Goal: Task Accomplishment & Management: Use online tool/utility

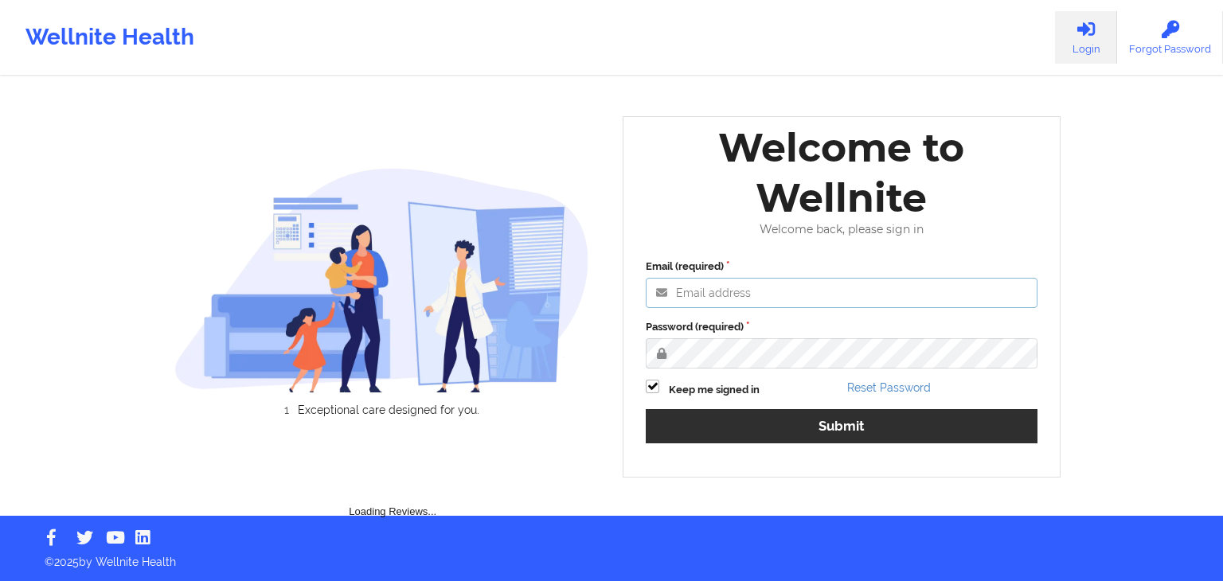
type input "[EMAIL_ADDRESS][DOMAIN_NAME]"
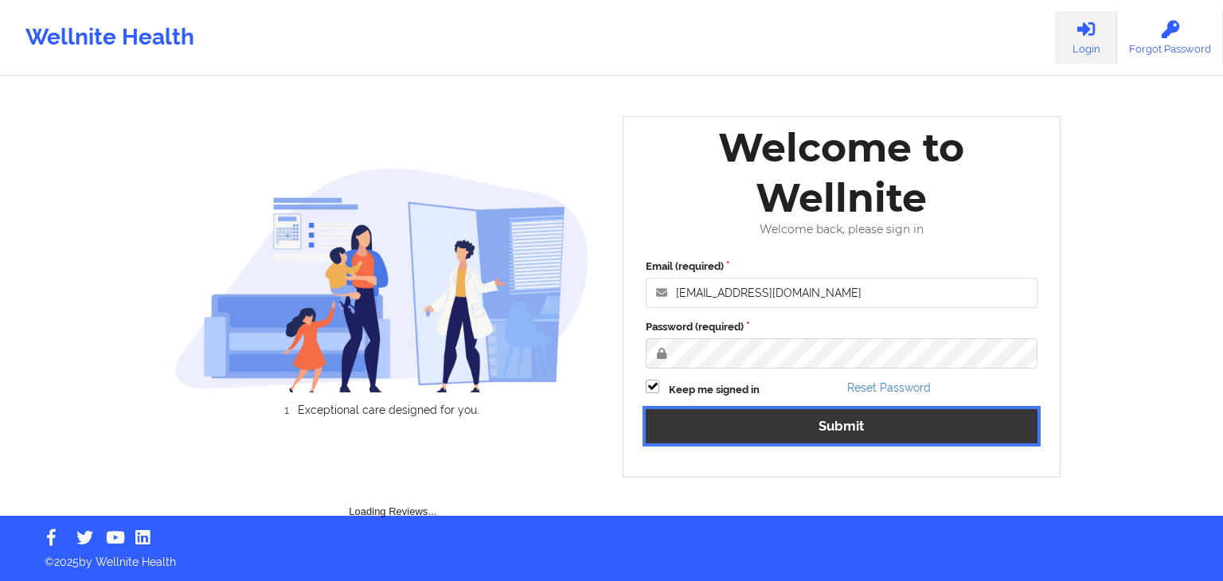
click at [731, 429] on button "Submit" at bounding box center [842, 426] width 392 height 34
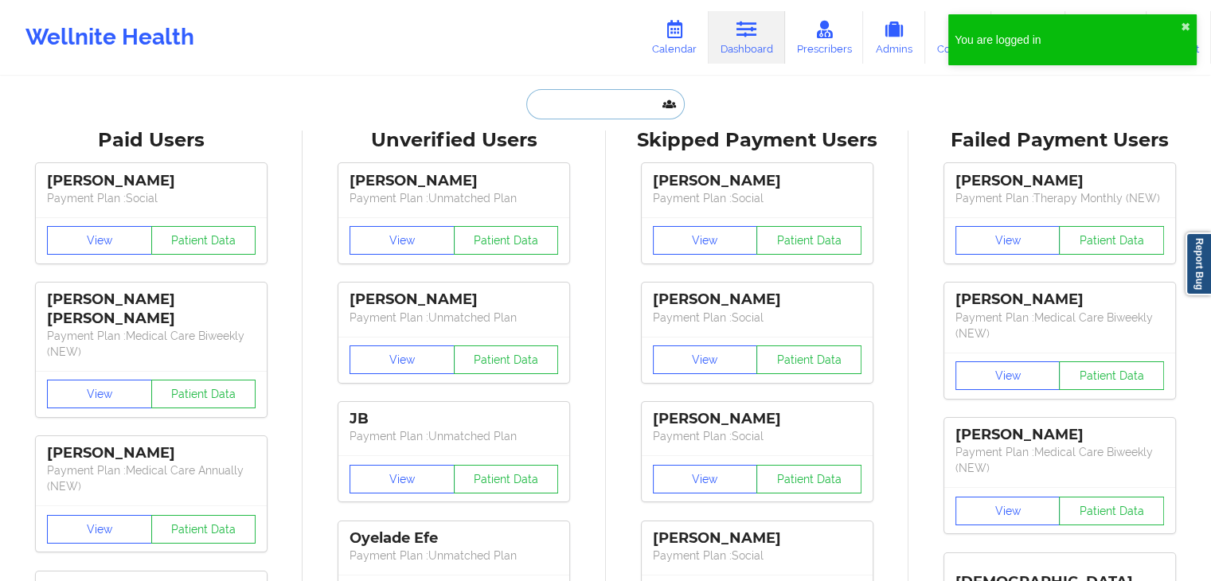
click at [583, 104] on input "text" at bounding box center [605, 104] width 158 height 30
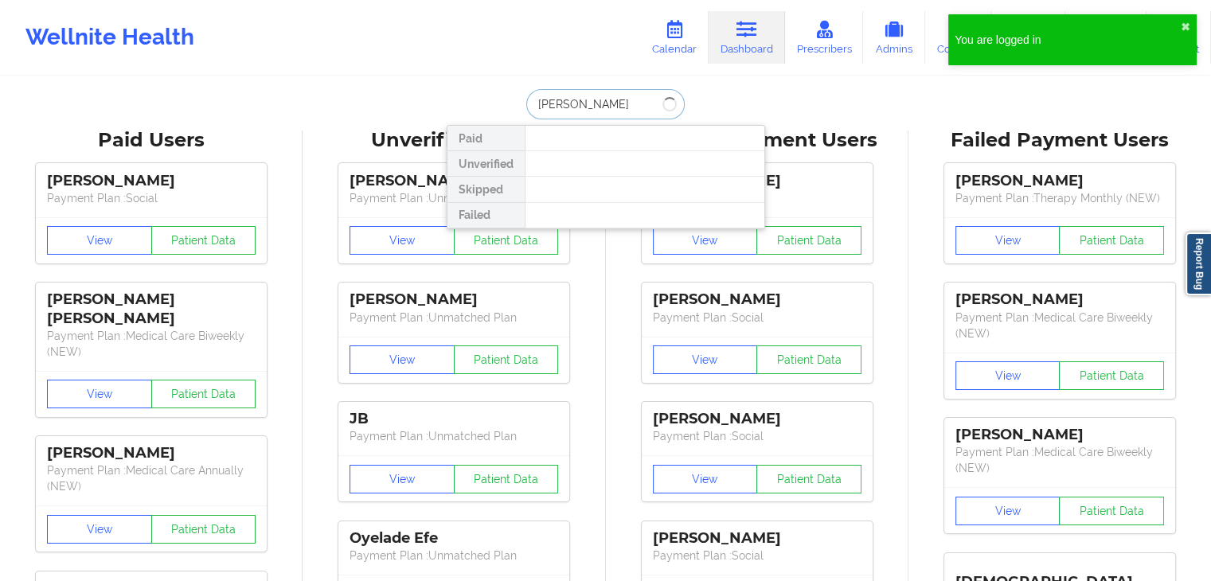
type input "[PERSON_NAME]"
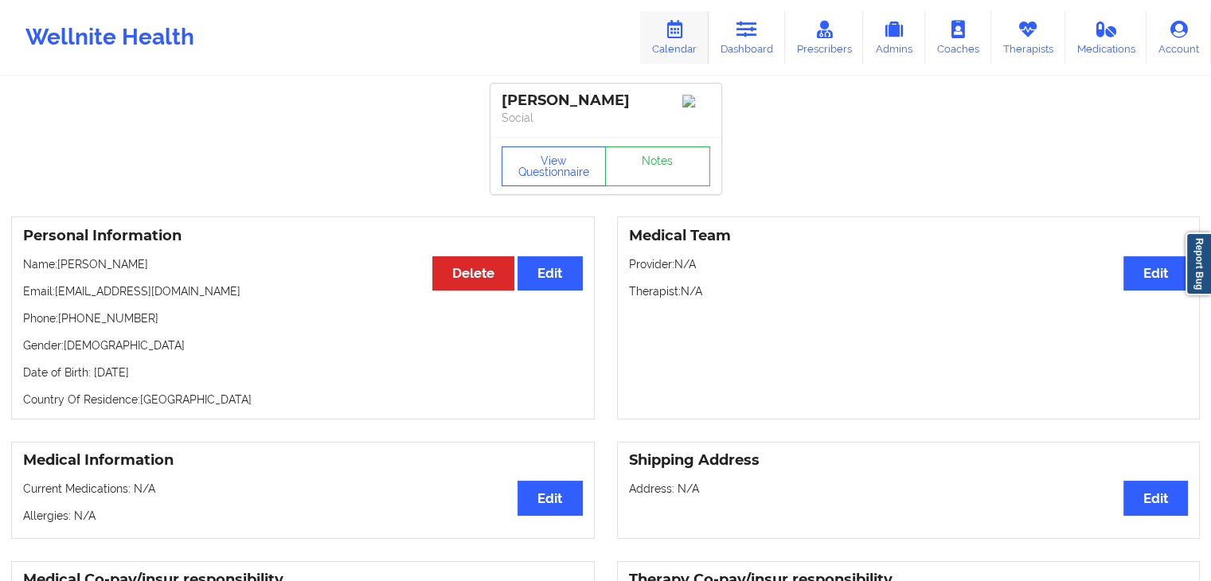
click at [671, 34] on icon at bounding box center [674, 30] width 21 height 18
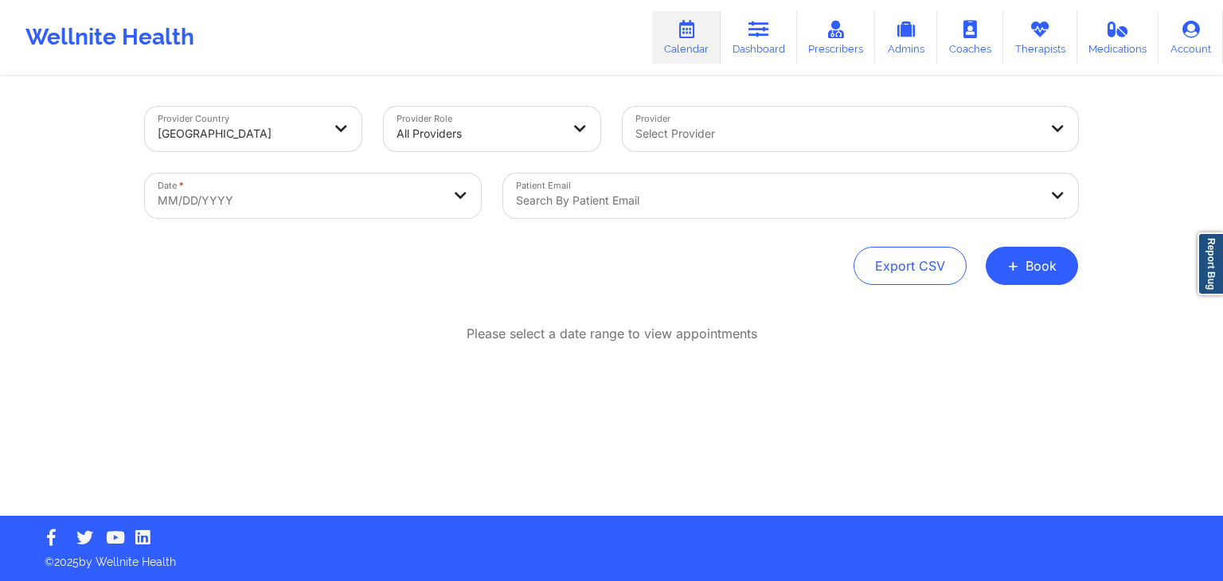
click at [554, 197] on div at bounding box center [777, 200] width 522 height 19
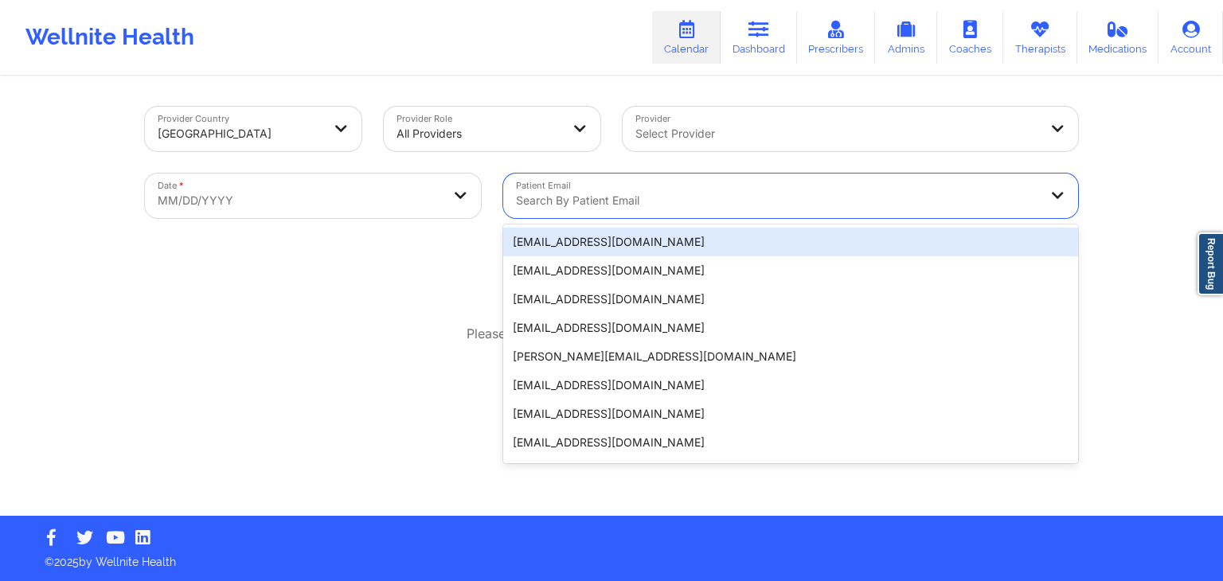
paste input "[EMAIL_ADDRESS][DOMAIN_NAME]"
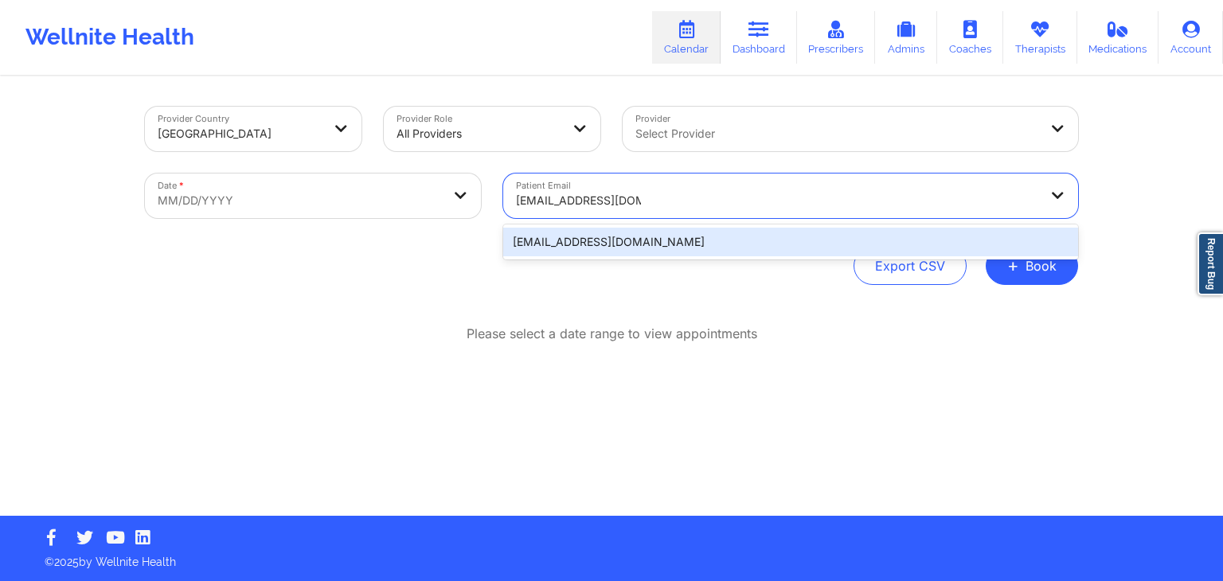
type input "[EMAIL_ADDRESS][DOMAIN_NAME]"
select select "2025-8"
select select "2025-9"
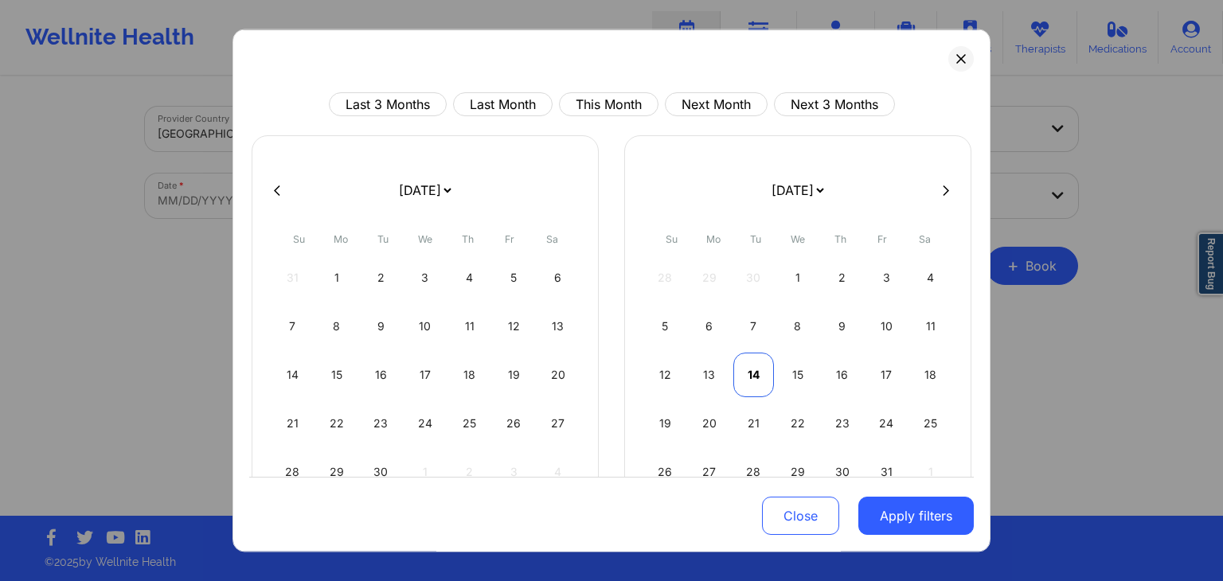
click at [757, 367] on div "14" at bounding box center [754, 375] width 41 height 45
select select "2025-9"
select select "2025-10"
select select "2025-9"
select select "2025-10"
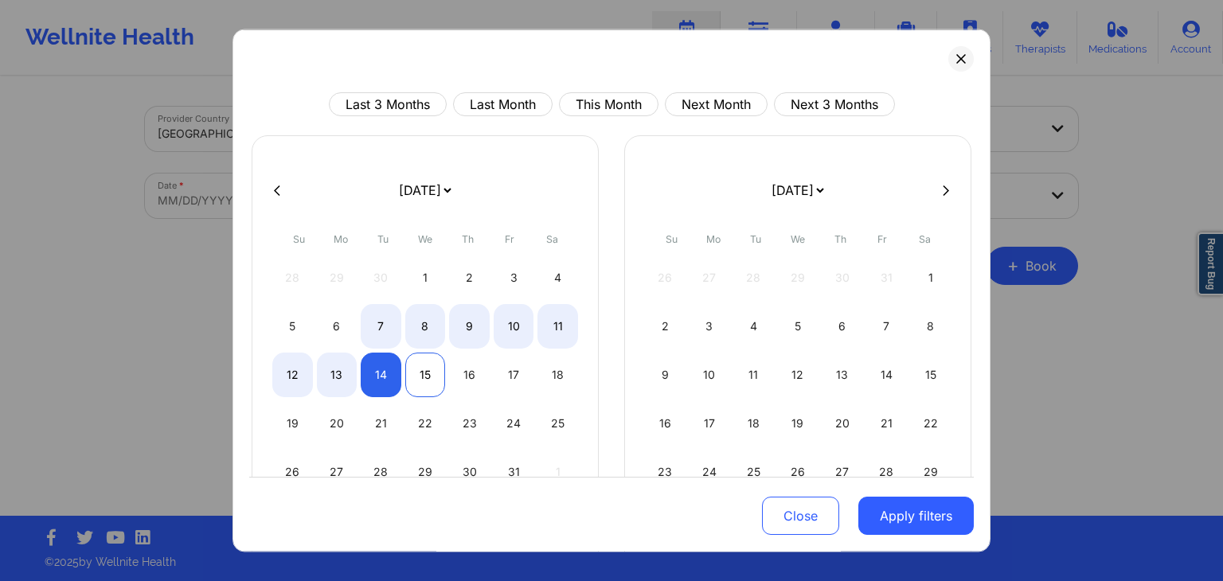
select select "2025-9"
select select "2025-10"
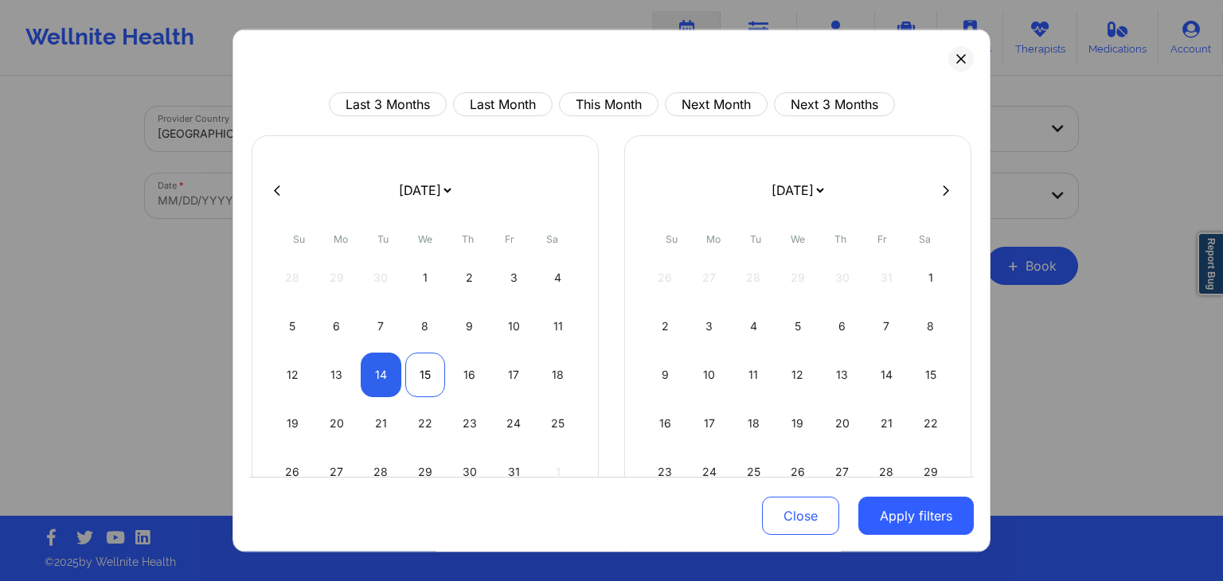
click at [414, 374] on div "15" at bounding box center [425, 375] width 41 height 45
select select "2025-9"
select select "2025-10"
click at [925, 505] on button "Apply filters" at bounding box center [916, 517] width 115 height 38
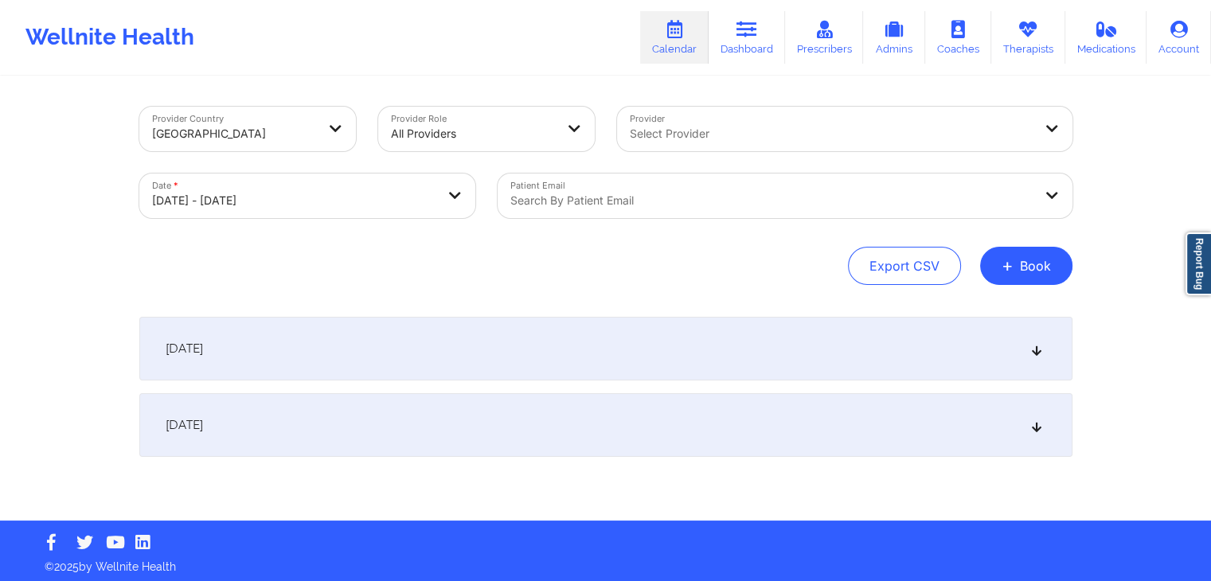
click at [617, 358] on div "[DATE]" at bounding box center [605, 349] width 933 height 64
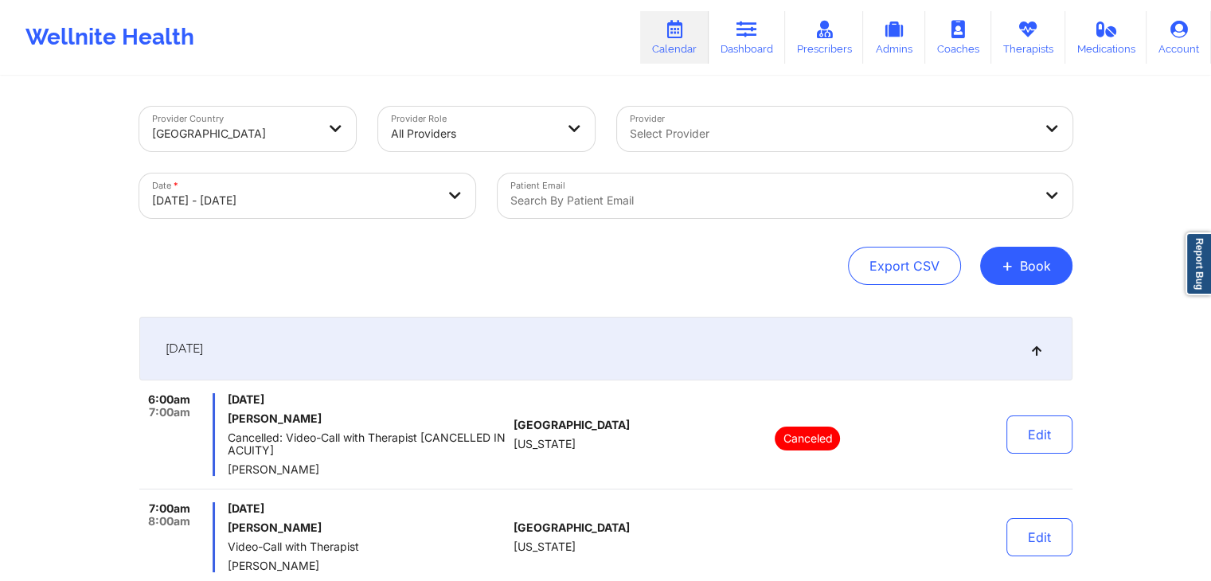
click at [575, 212] on div "Search by patient email" at bounding box center [766, 196] width 537 height 45
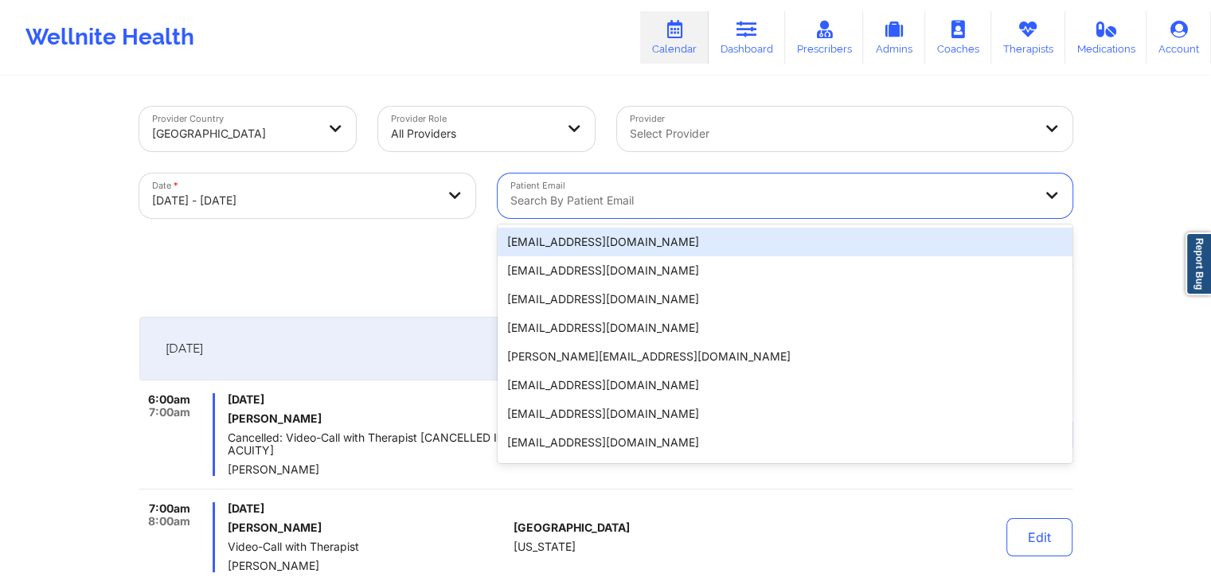
paste input "[EMAIL_ADDRESS][DOMAIN_NAME]"
type input "[EMAIL_ADDRESS][DOMAIN_NAME]"
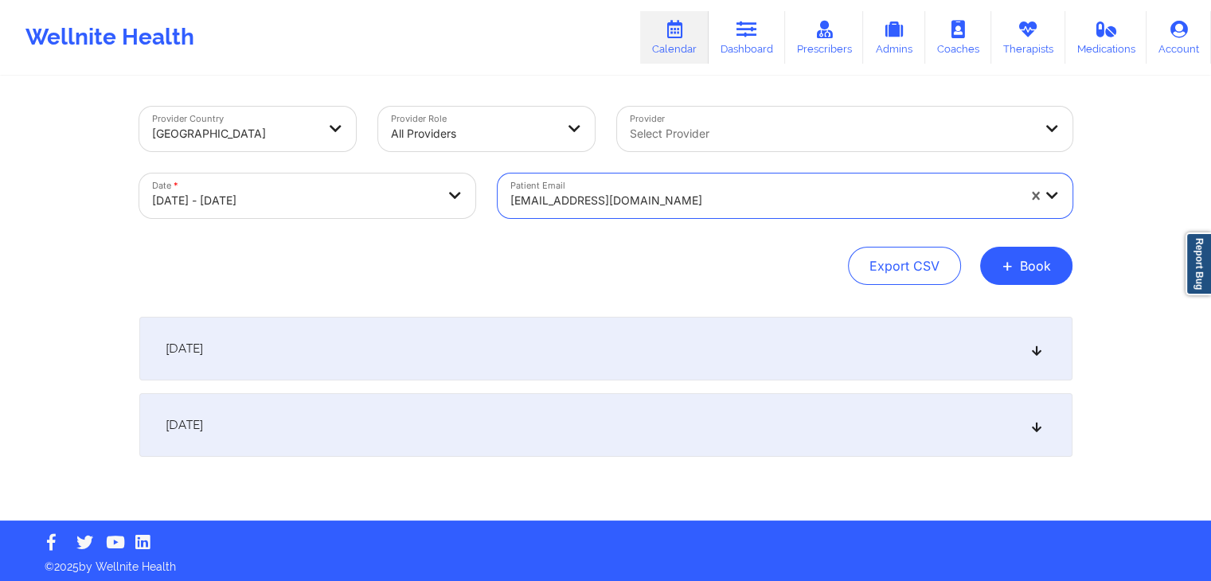
click at [769, 345] on div "[DATE]" at bounding box center [605, 349] width 933 height 64
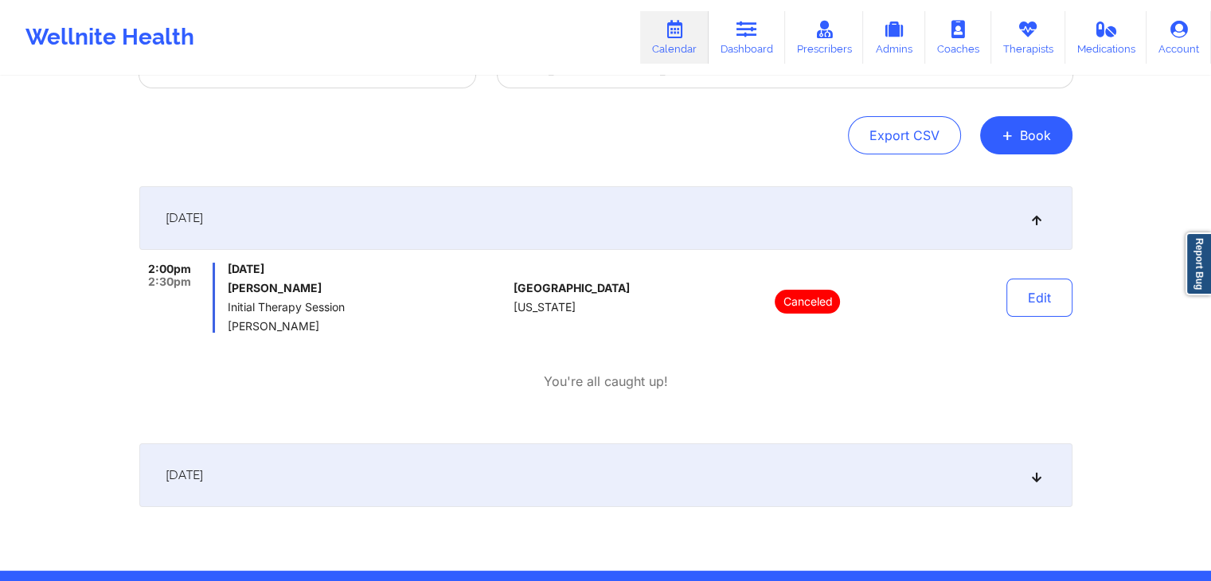
scroll to position [130, 0]
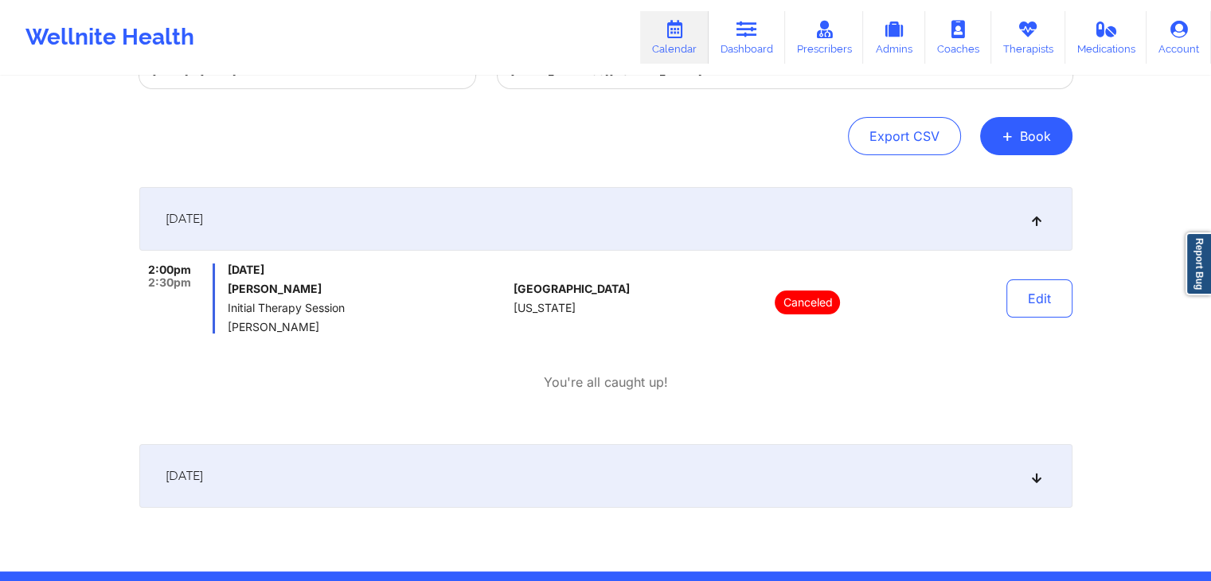
click at [534, 461] on div "[DATE]" at bounding box center [605, 476] width 933 height 64
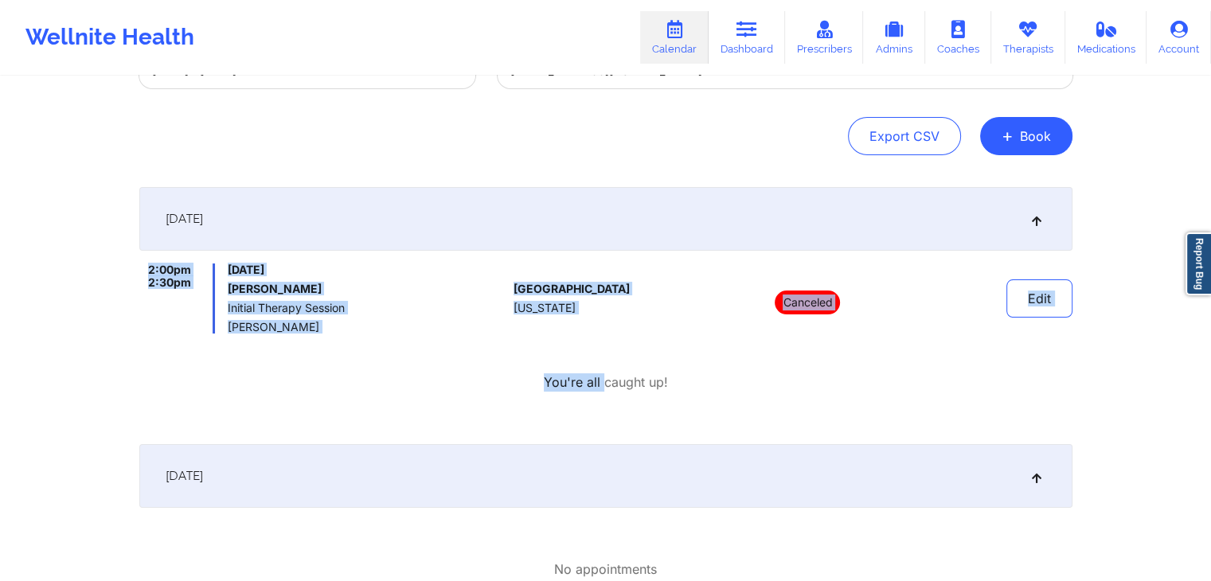
drag, startPoint x: 604, startPoint y: 370, endPoint x: 1027, endPoint y: 231, distance: 445.8
click at [1027, 231] on div "[DATE] 2:00pm 2:30pm [DATE] [PERSON_NAME] Initial Therapy Session [PERSON_NAME]…" at bounding box center [605, 309] width 933 height 245
click at [1027, 231] on div "[DATE]" at bounding box center [605, 219] width 933 height 64
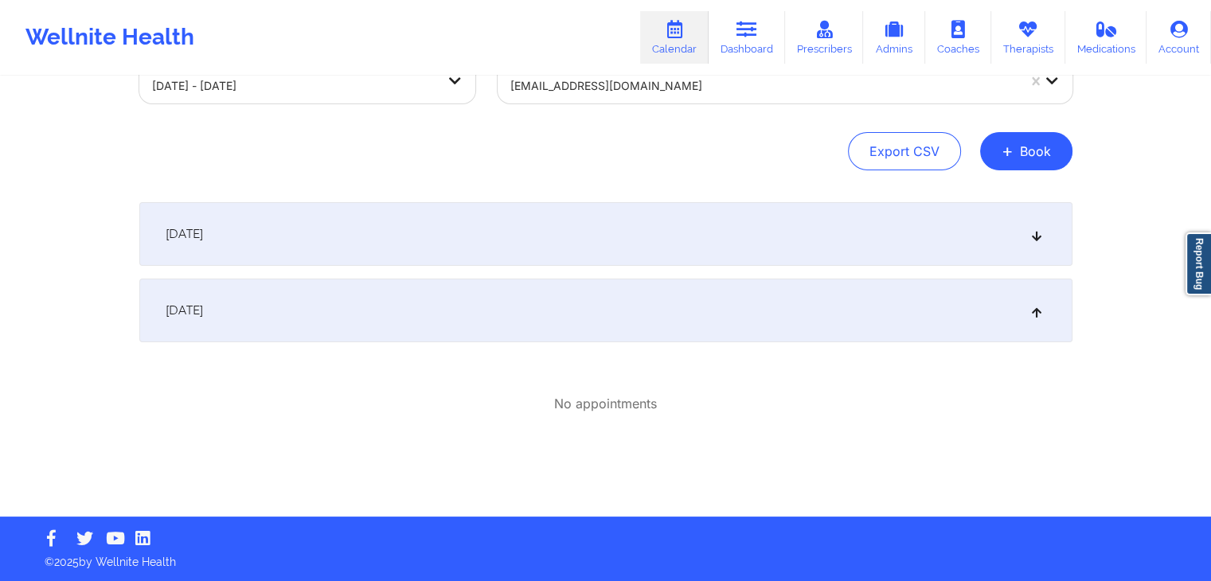
scroll to position [115, 0]
click at [1039, 152] on button "+ Book" at bounding box center [1026, 151] width 92 height 38
click at [334, 244] on div "[DATE]" at bounding box center [605, 234] width 933 height 64
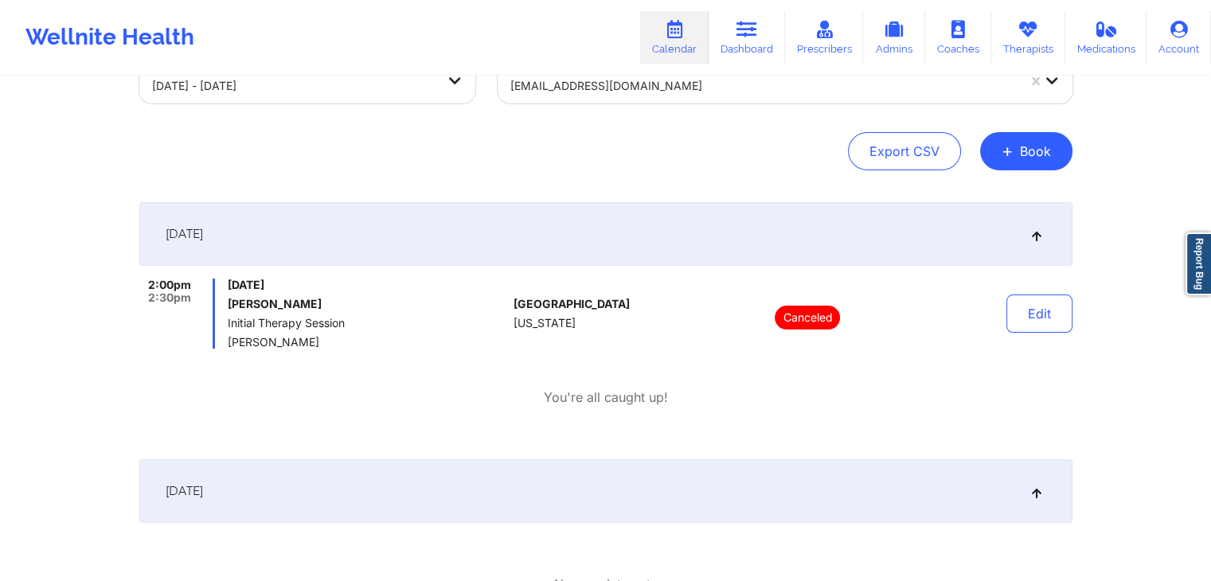
click at [681, 51] on link "Calendar" at bounding box center [674, 37] width 68 height 53
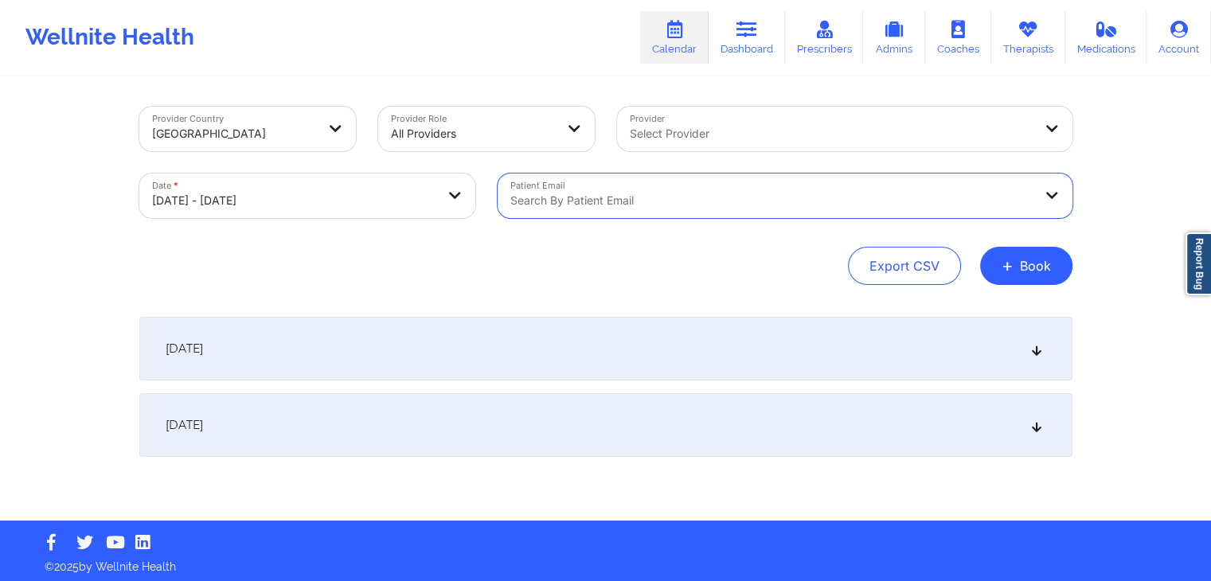
paste input "[EMAIL_ADDRESS][DOMAIN_NAME]"
type input "[EMAIL_ADDRESS][DOMAIN_NAME]"
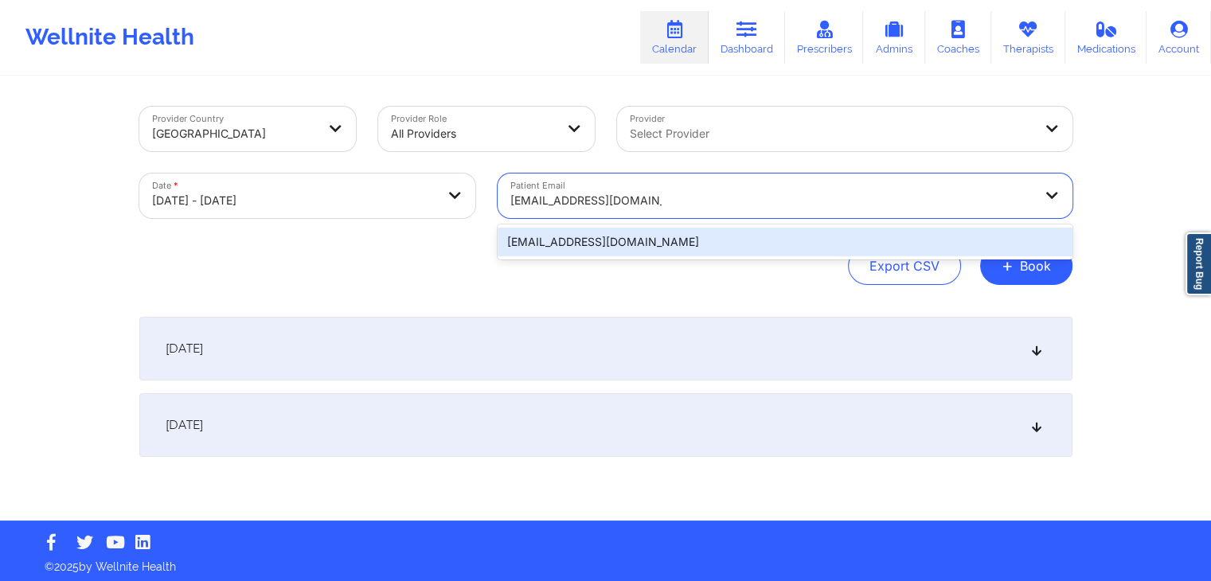
click at [544, 241] on div "[EMAIL_ADDRESS][DOMAIN_NAME]" at bounding box center [785, 242] width 575 height 29
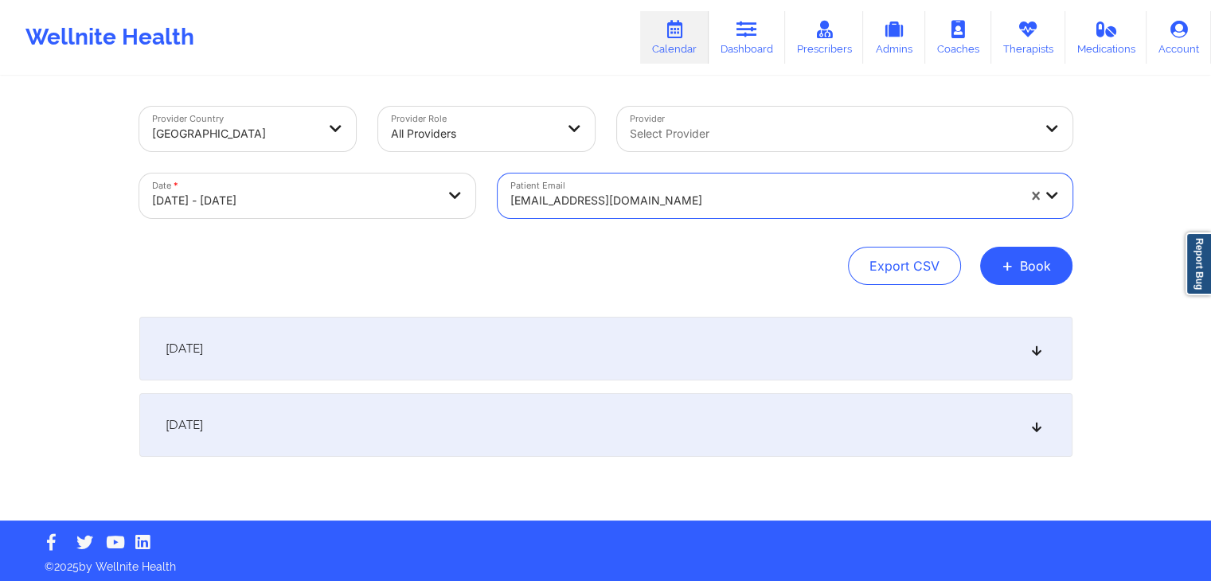
click at [430, 189] on body "Wellnite Health Calendar Dashboard Prescribers Admins Coaches Therapists Medica…" at bounding box center [605, 290] width 1211 height 581
select select "2025-9"
select select "2025-10"
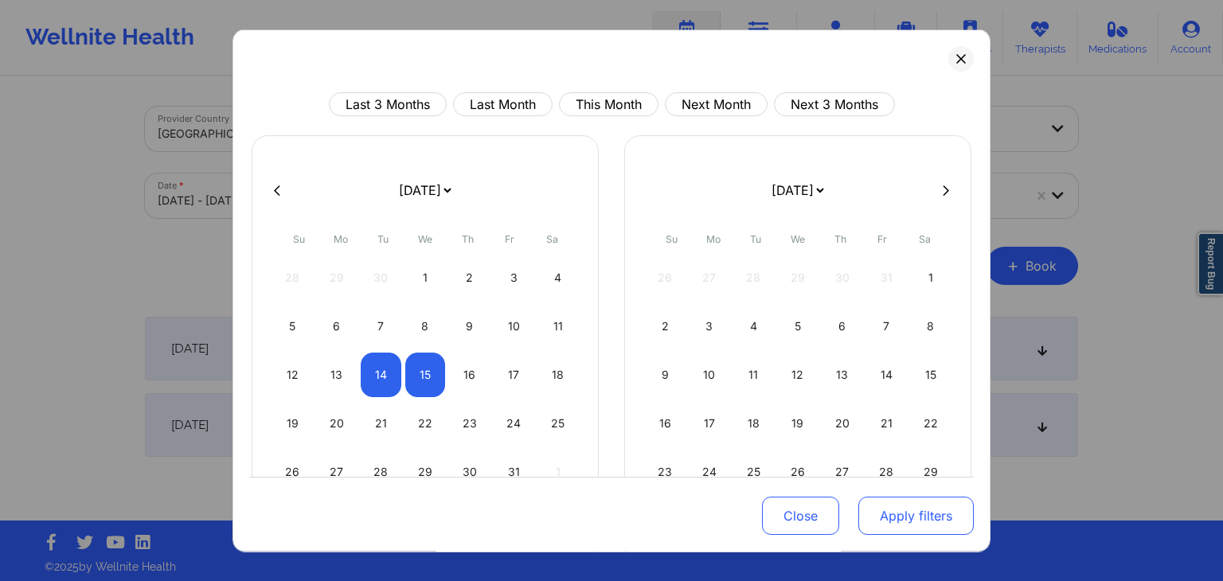
click at [910, 521] on button "Apply filters" at bounding box center [916, 517] width 115 height 38
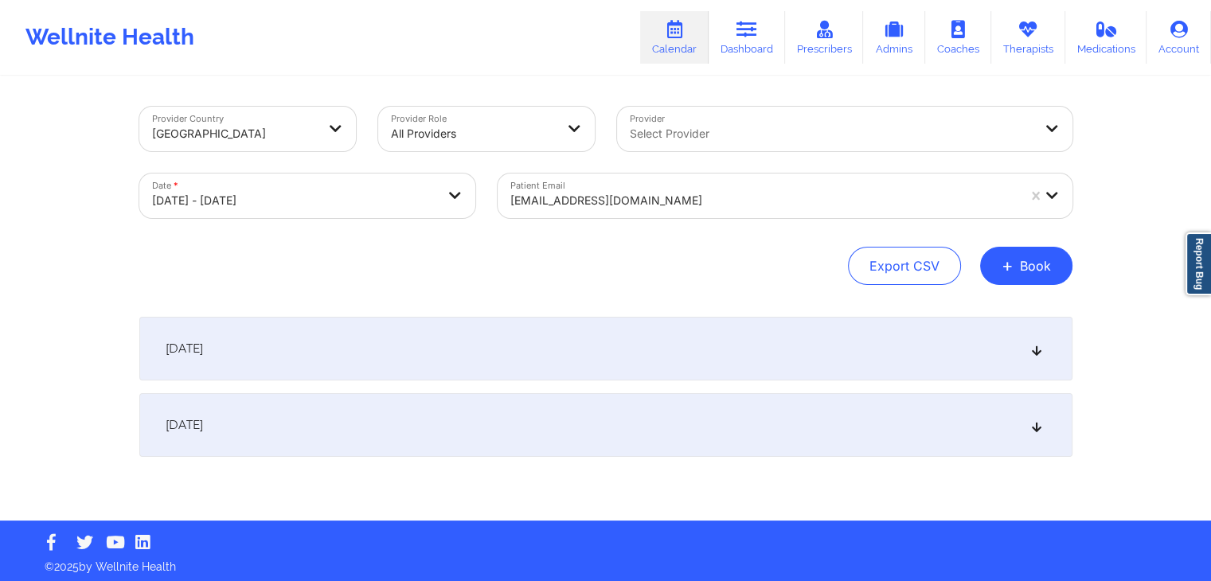
click at [963, 351] on div "[DATE]" at bounding box center [605, 349] width 933 height 64
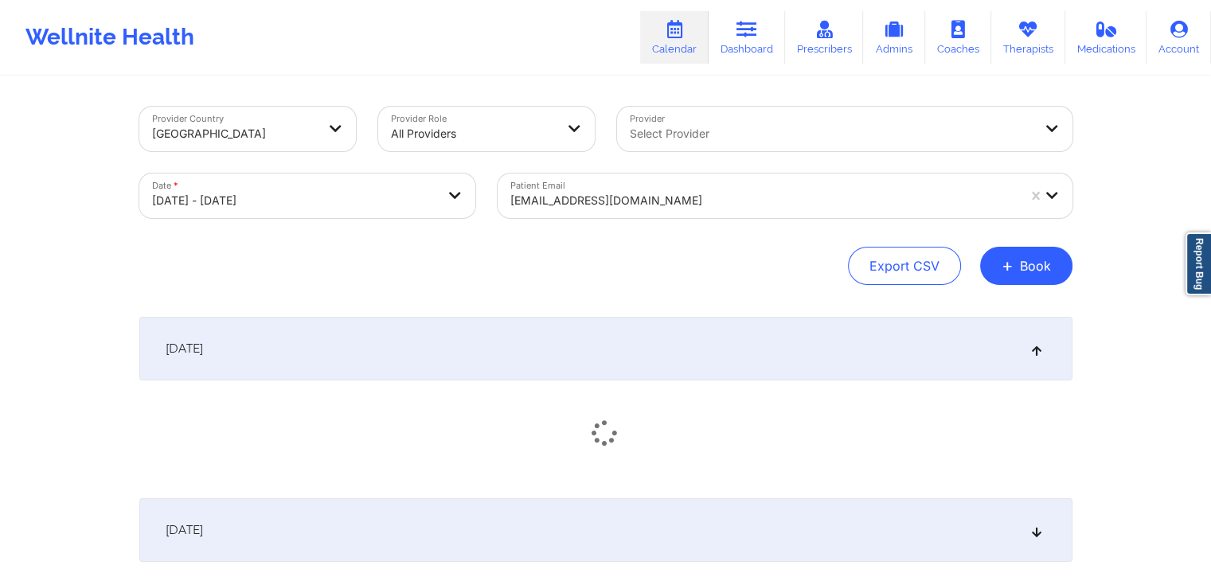
scroll to position [110, 0]
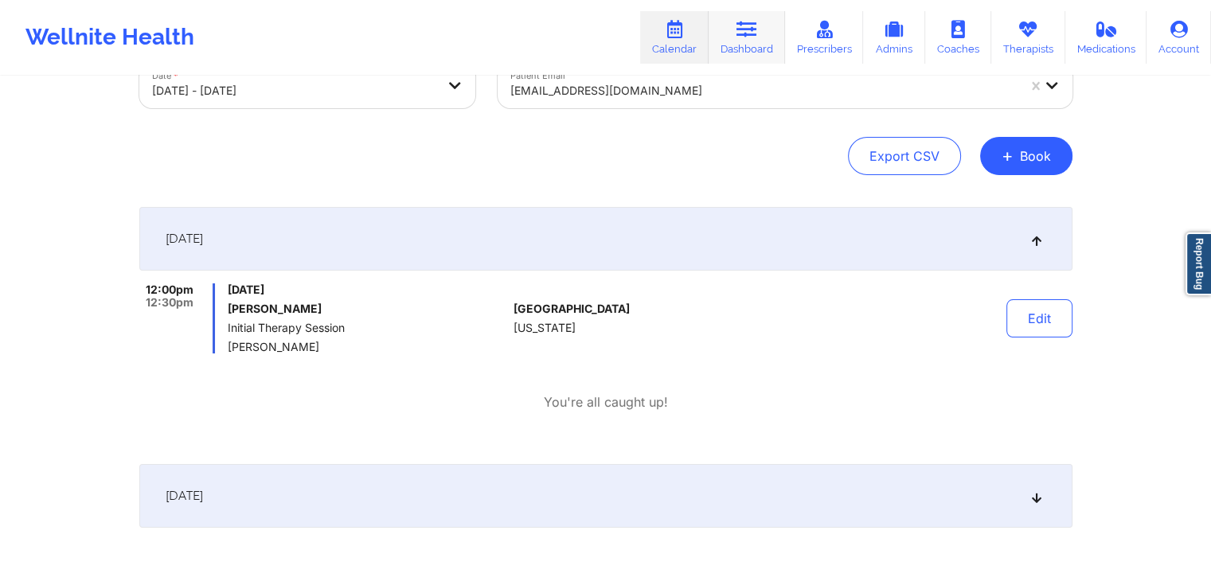
click at [737, 37] on link "Dashboard" at bounding box center [747, 37] width 76 height 53
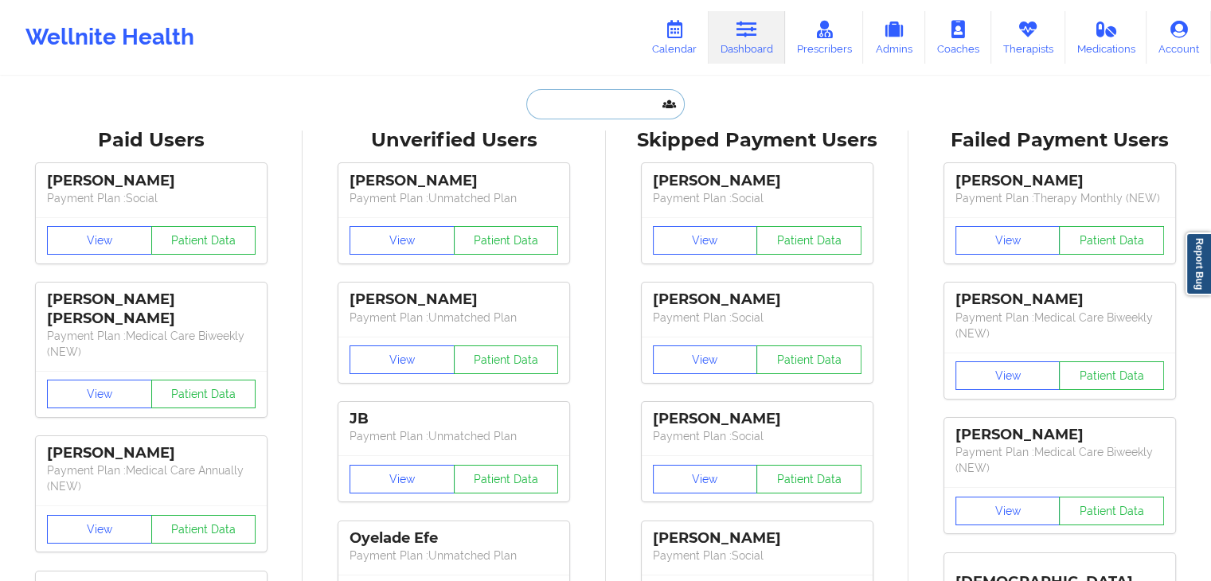
click at [596, 108] on input "text" at bounding box center [605, 104] width 158 height 30
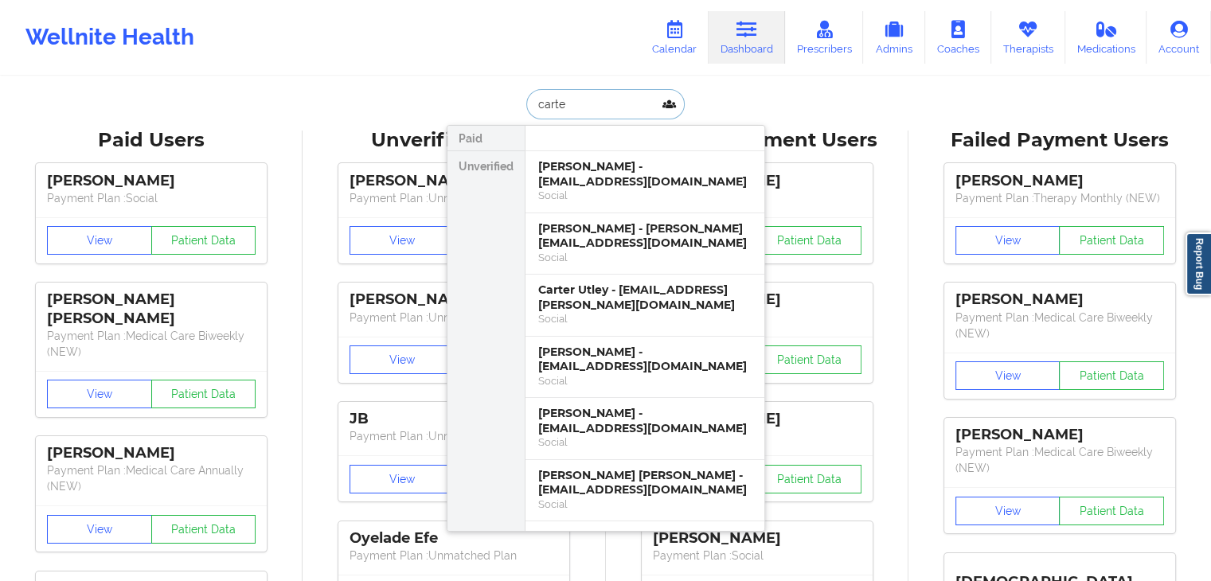
type input "[PERSON_NAME]"
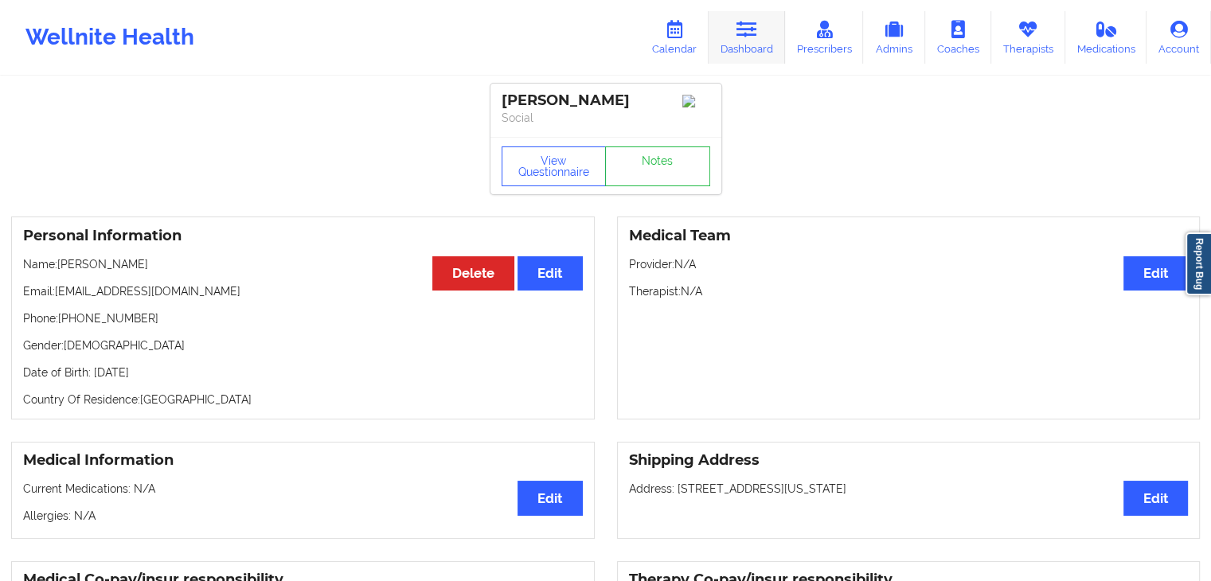
click at [762, 29] on link "Dashboard" at bounding box center [747, 37] width 76 height 53
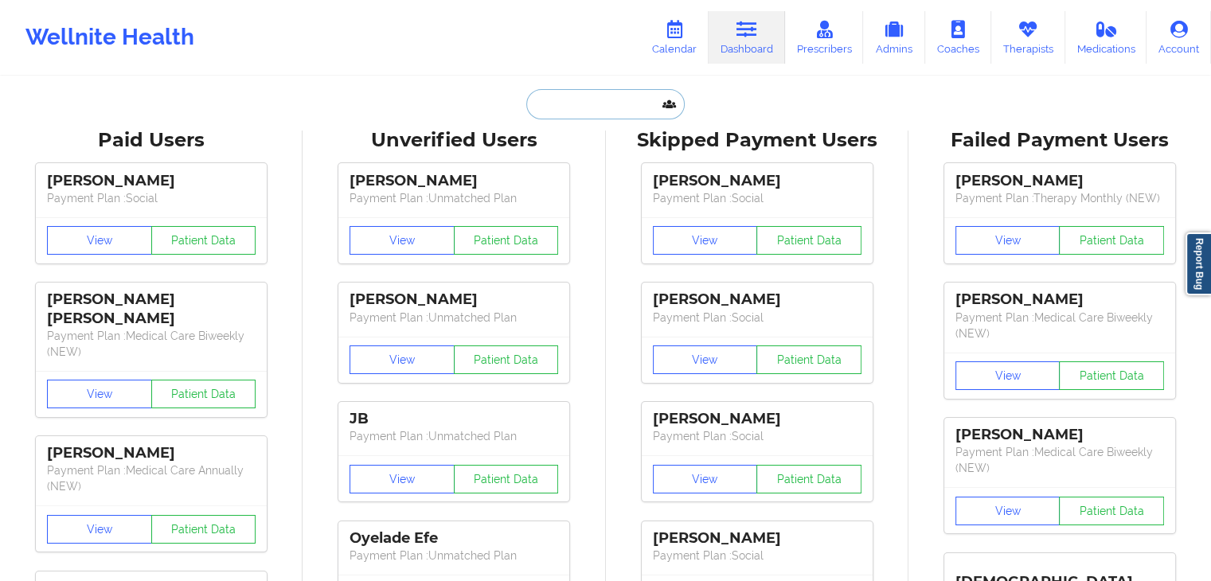
click at [555, 104] on input "text" at bounding box center [605, 104] width 158 height 30
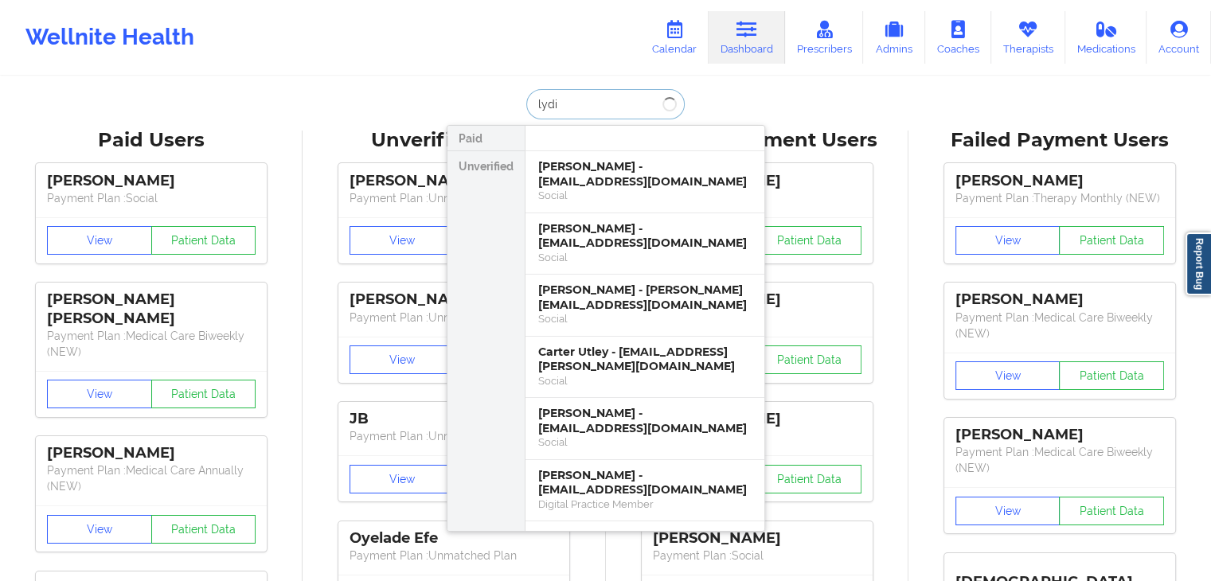
type input "[PERSON_NAME]"
